Goal: Obtain resource: Obtain resource

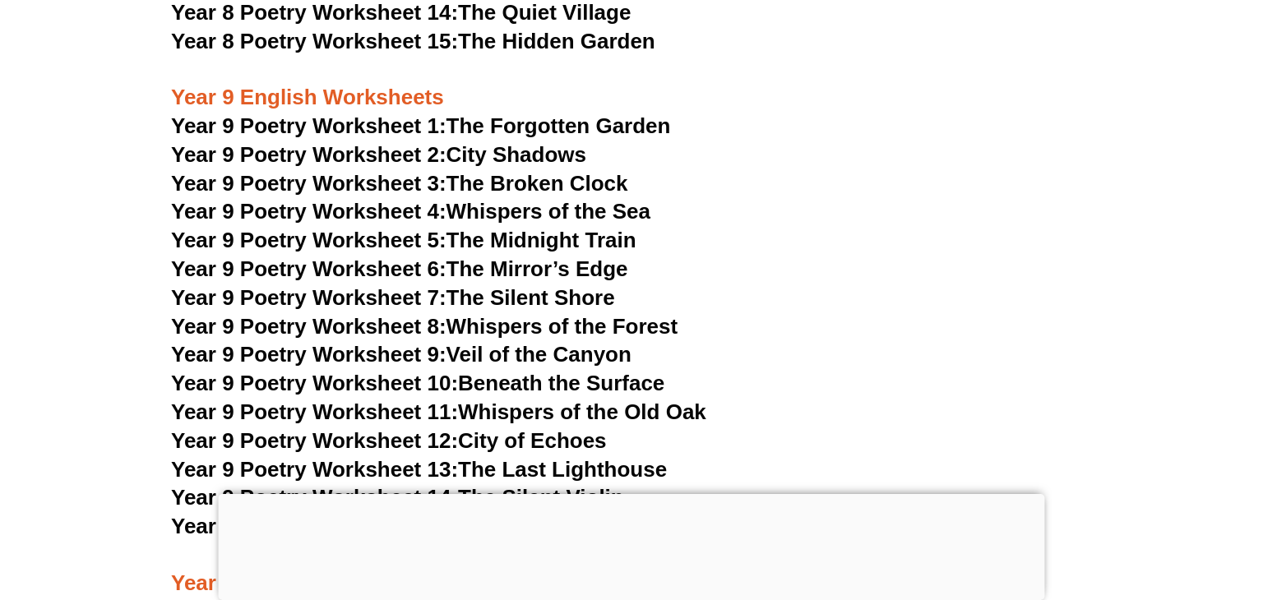
scroll to position [11867, 0]
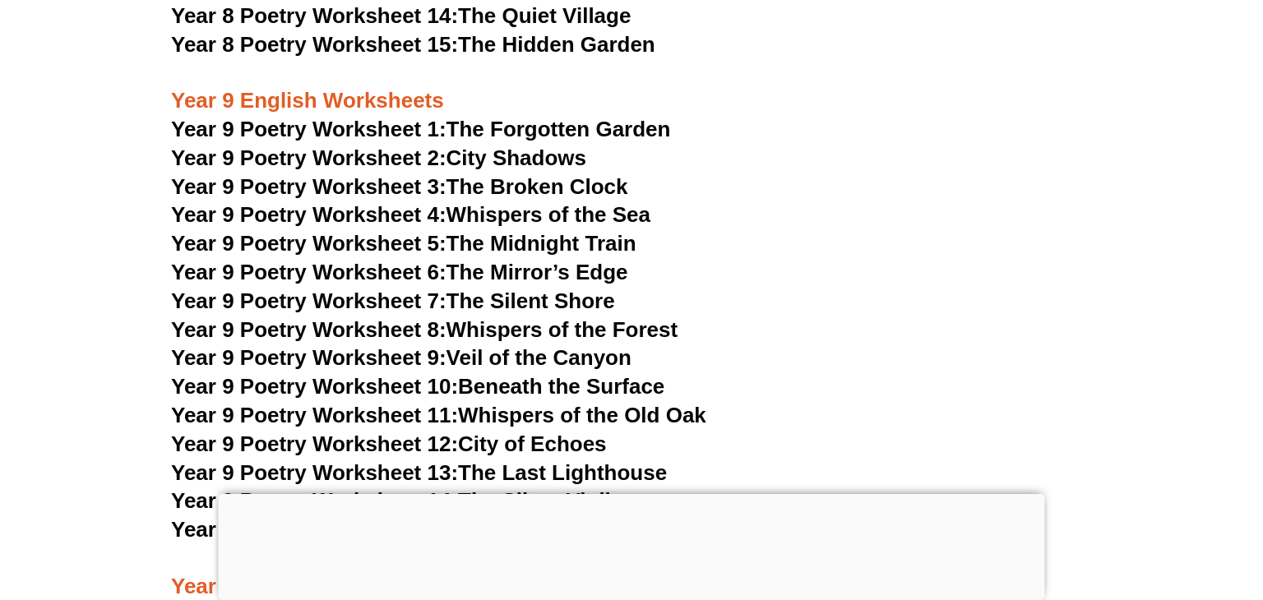
click at [307, 117] on span "Year 9 Poetry Worksheet 1:" at bounding box center [308, 129] width 275 height 25
click at [760, 259] on h3 "Year 9 Poetry Worksheet 6: The Mirror’s Edge" at bounding box center [631, 273] width 921 height 28
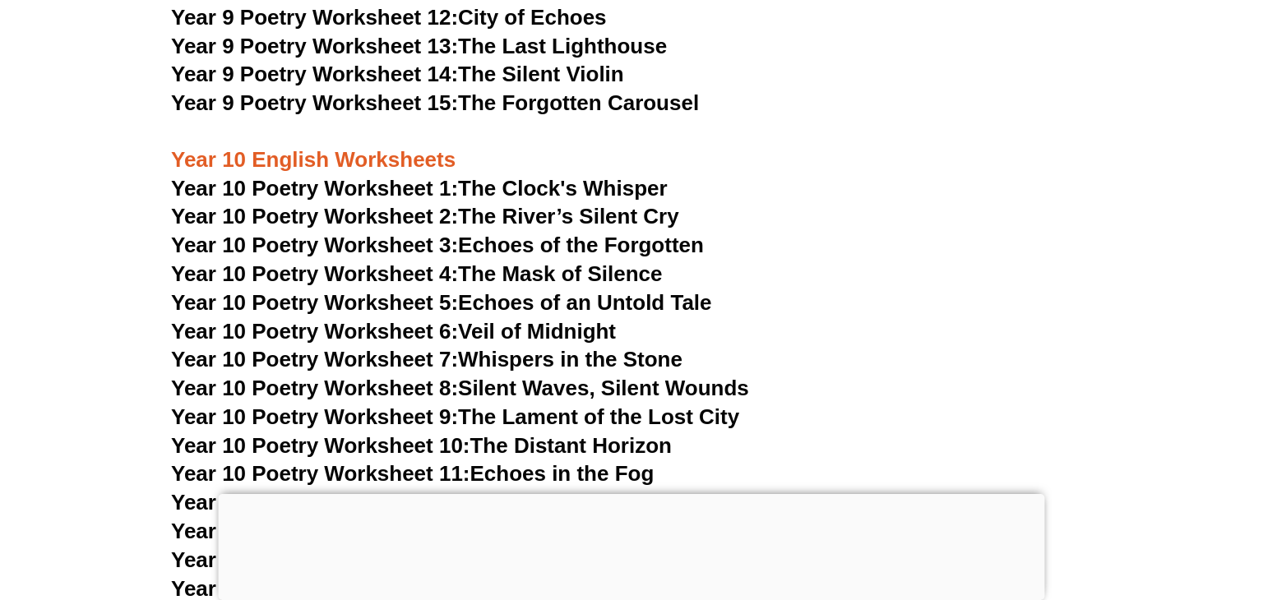
scroll to position [12295, 0]
click at [441, 175] on span "Year 10 Poetry Worksheet 1:" at bounding box center [314, 187] width 287 height 25
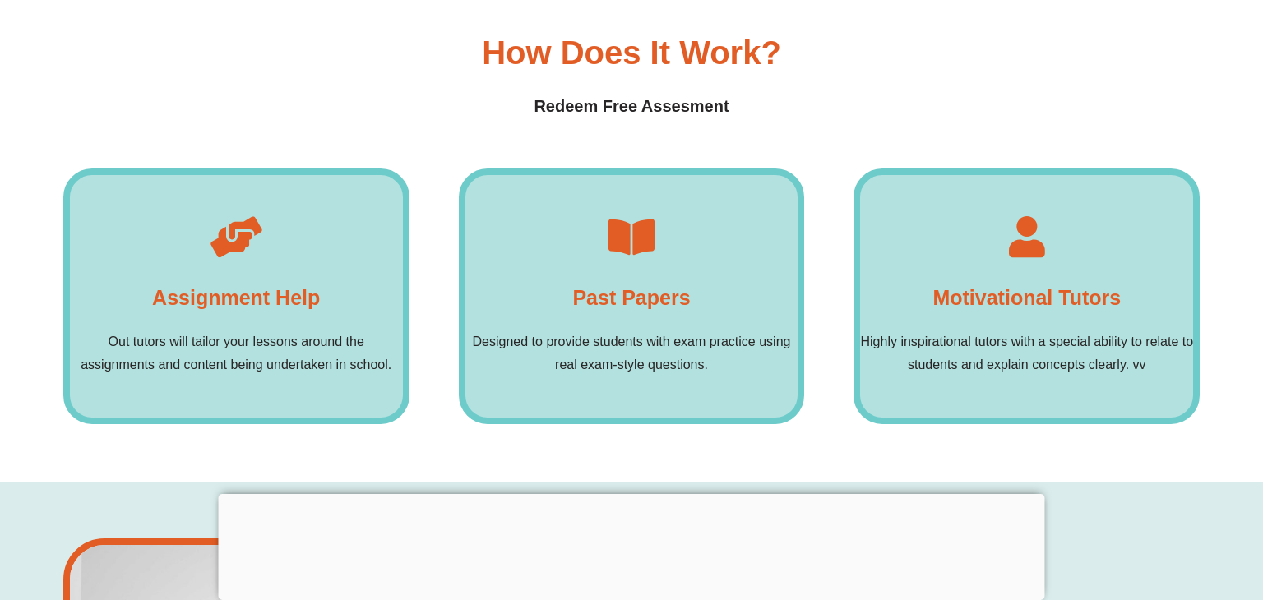
scroll to position [13413, 0]
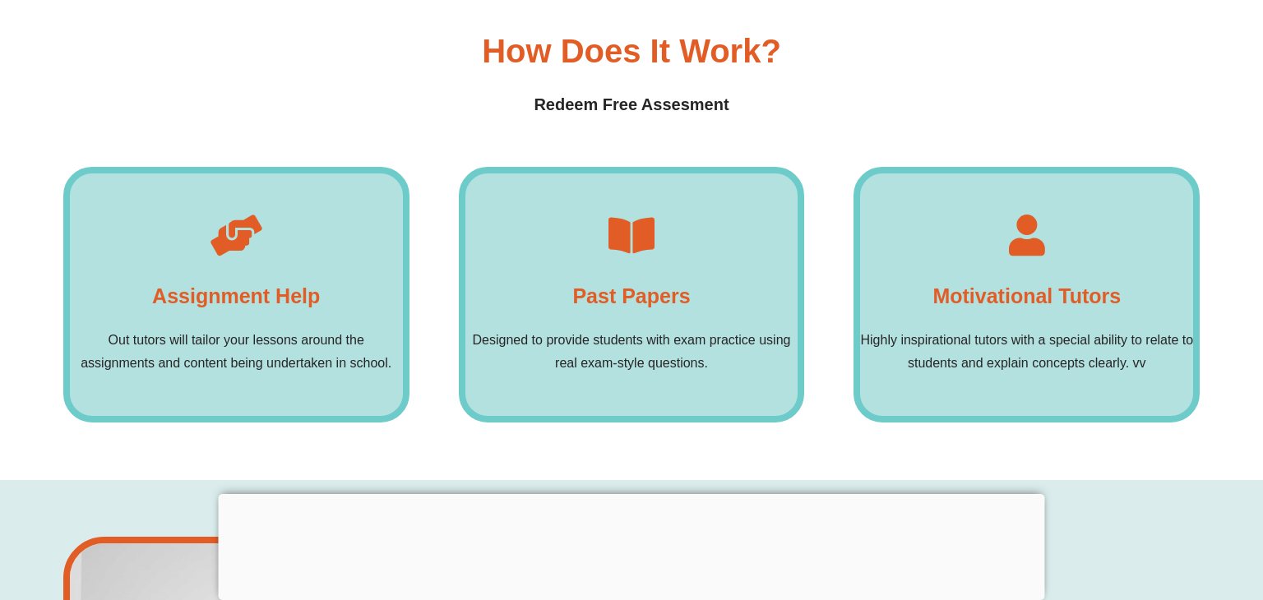
click at [640, 215] on icon at bounding box center [631, 235] width 41 height 41
click at [618, 329] on p "Designed to provide students with exam practice using real exam-style questions." at bounding box center [631, 352] width 333 height 46
click at [732, 84] on div "How Does it Work? Redeem Free Assesment Assignment Help Out tutors will tailor …" at bounding box center [631, 228] width 1136 height 502
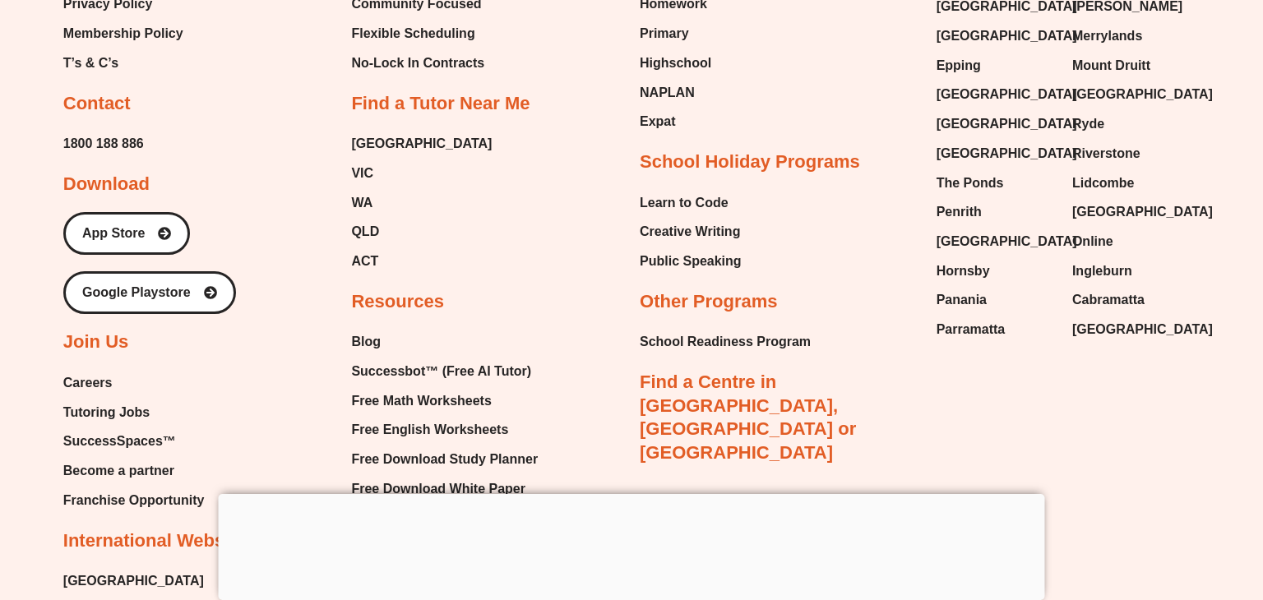
scroll to position [18247, 0]
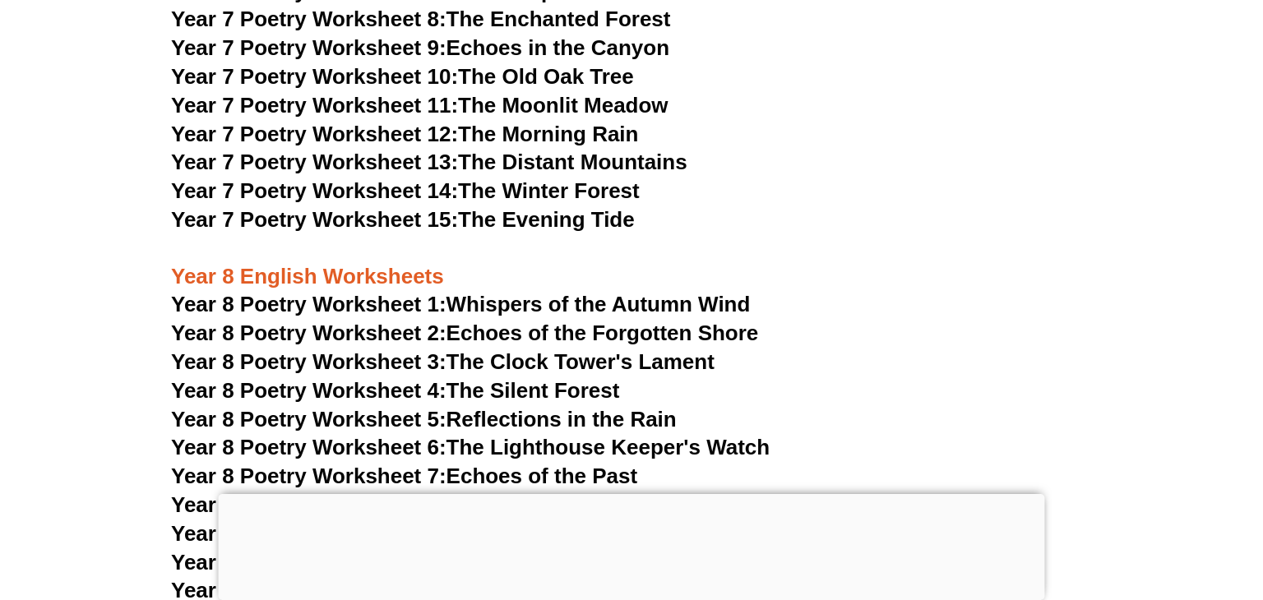
scroll to position [11086, 0]
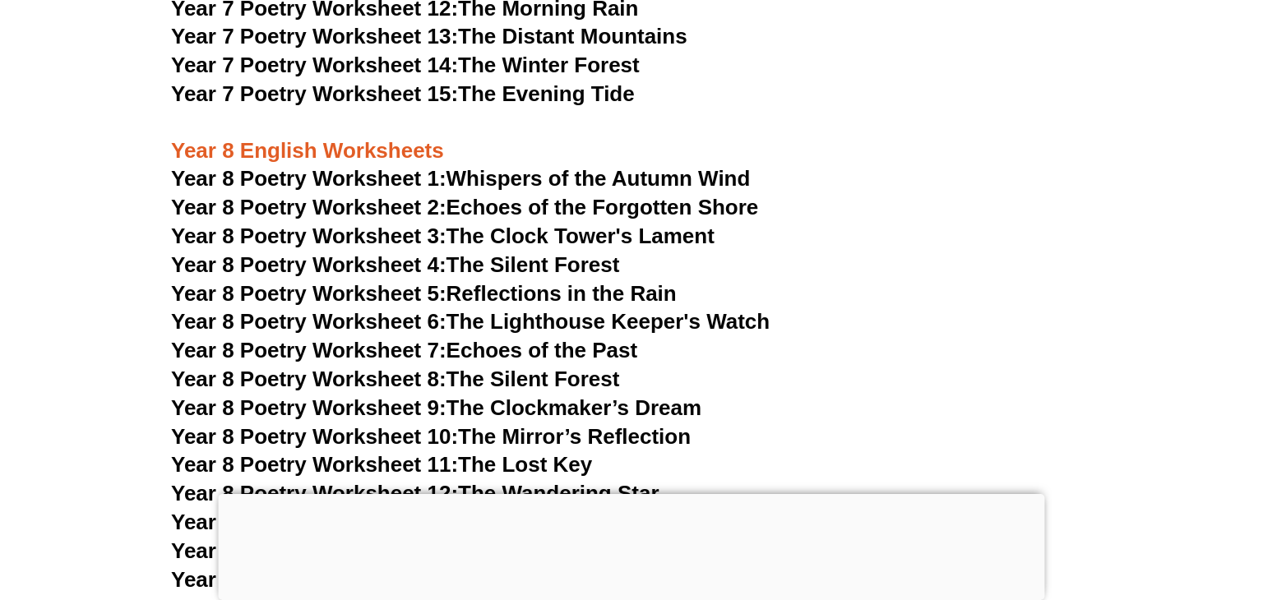
click at [404, 166] on span "Year 8 Poetry Worksheet 1:" at bounding box center [308, 178] width 275 height 25
click at [322, 195] on span "Year 8 Poetry Worksheet 2:" at bounding box center [308, 207] width 275 height 25
click at [1014, 252] on h3 "Year 8 Poetry Worksheet 4: The Silent Forest" at bounding box center [631, 266] width 921 height 28
